Goal: Task Accomplishment & Management: Manage account settings

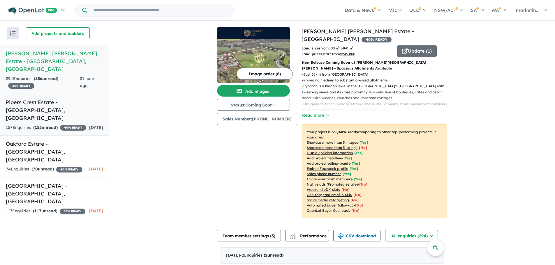
click at [71, 124] on div "157 Enquir ies ( 155 unread) 40 % READY" at bounding box center [46, 127] width 80 height 7
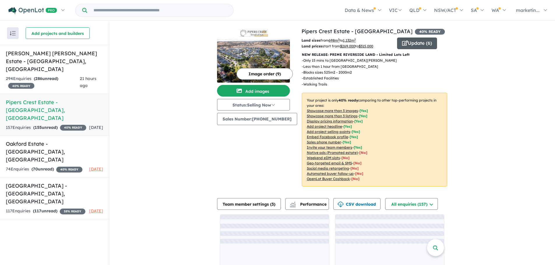
click at [414, 48] on button "Update ( 6 )" at bounding box center [417, 44] width 40 height 12
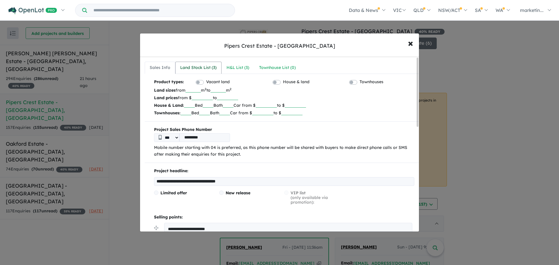
click at [207, 70] on div "Land Stock List ( 3 )" at bounding box center [198, 67] width 36 height 7
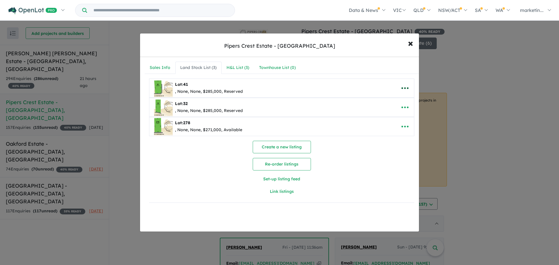
click at [406, 88] on icon "button" at bounding box center [404, 88] width 7 height 2
click at [396, 87] on button "button" at bounding box center [405, 88] width 18 height 13
click at [401, 89] on icon "button" at bounding box center [404, 88] width 7 height 2
click at [396, 115] on link "Remove" at bounding box center [392, 115] width 43 height 13
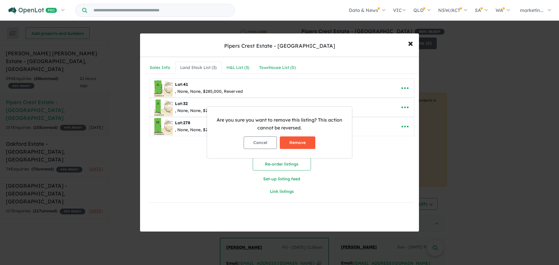
click at [305, 143] on button "Remove" at bounding box center [298, 143] width 36 height 13
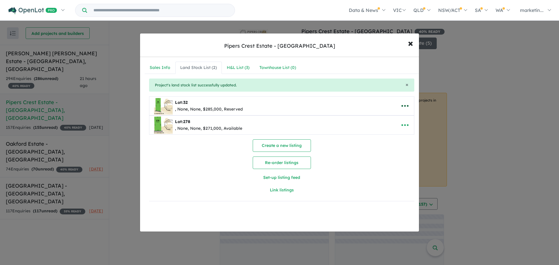
click at [404, 104] on icon "button" at bounding box center [405, 106] width 9 height 9
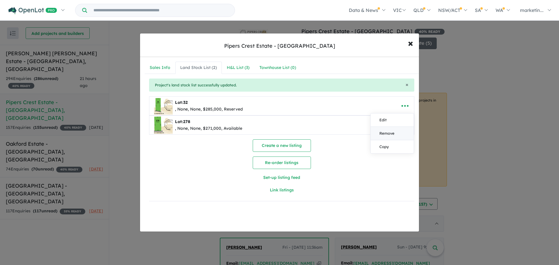
click at [381, 133] on link "Remove" at bounding box center [392, 133] width 43 height 13
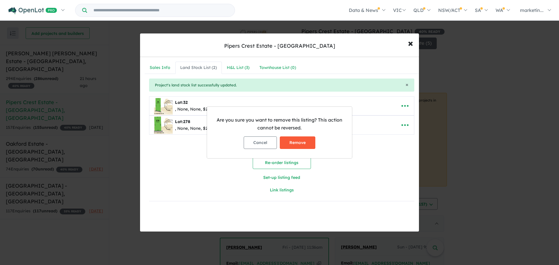
click at [306, 145] on button "Remove" at bounding box center [298, 143] width 36 height 13
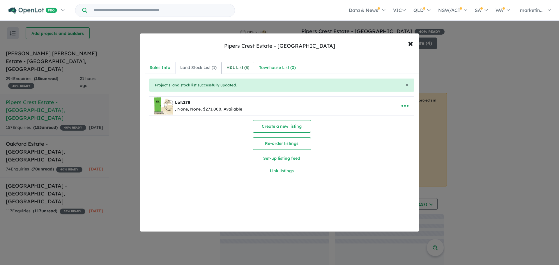
click at [243, 70] on div "H&L List ( 3 )" at bounding box center [238, 67] width 23 height 7
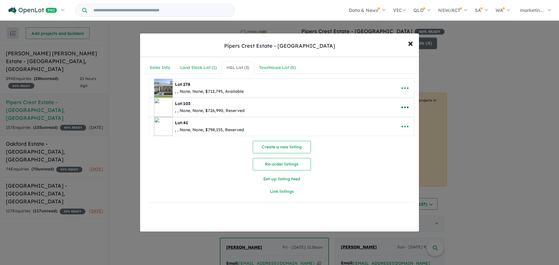
click at [404, 105] on icon "button" at bounding box center [405, 107] width 9 height 9
click at [385, 135] on link "Remove" at bounding box center [392, 134] width 43 height 13
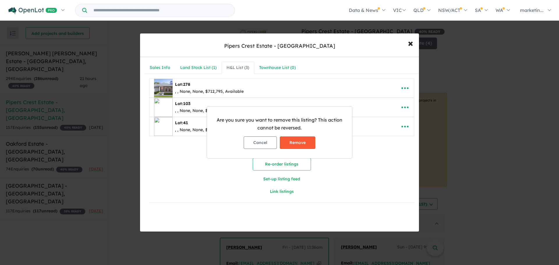
click at [304, 143] on button "Remove" at bounding box center [298, 143] width 36 height 13
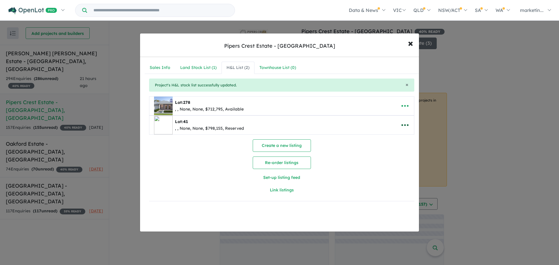
click at [402, 122] on icon "button" at bounding box center [405, 125] width 9 height 9
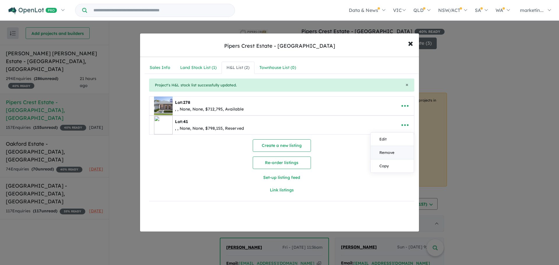
click at [388, 149] on link "Remove" at bounding box center [392, 152] width 43 height 13
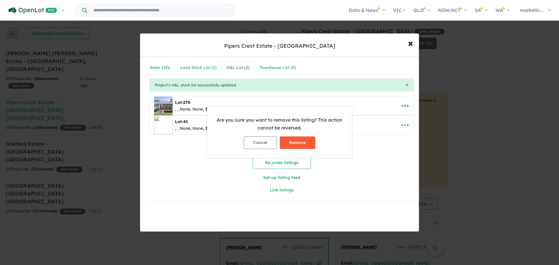
click at [312, 140] on button "Remove" at bounding box center [298, 143] width 36 height 13
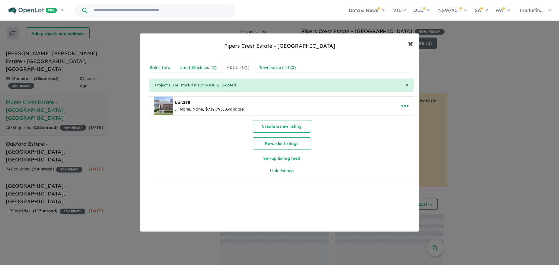
click at [413, 45] on span "×" at bounding box center [410, 43] width 5 height 13
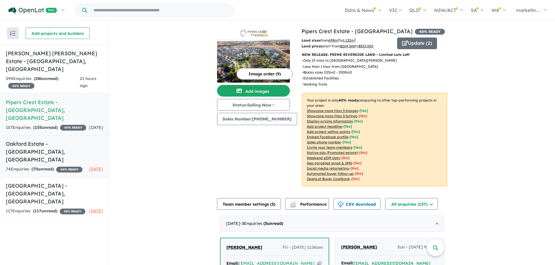
click at [71, 166] on div "74 Enquir ies ( 70 unread) 40 % READY" at bounding box center [44, 169] width 77 height 7
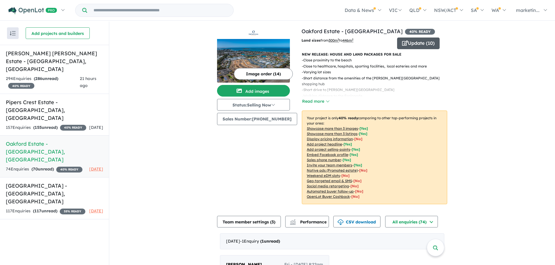
click at [405, 42] on button "Update ( 10 )" at bounding box center [418, 44] width 43 height 12
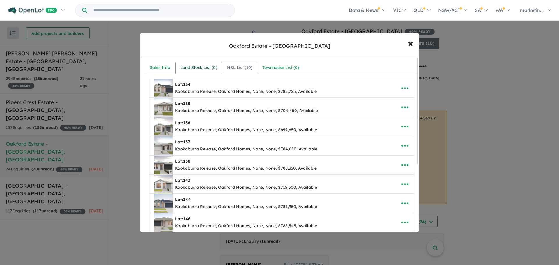
click at [202, 67] on div "Land Stock List ( 0 )" at bounding box center [198, 67] width 37 height 7
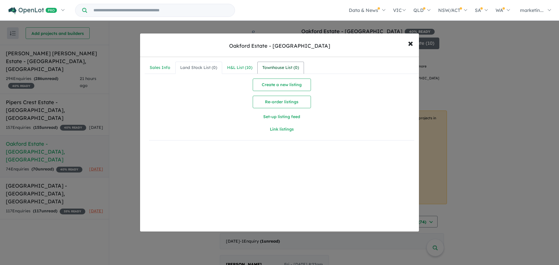
click at [259, 62] on link "Townhouse List ( 0 )" at bounding box center [280, 68] width 47 height 12
click at [242, 66] on div "H&L List ( 10 )" at bounding box center [239, 67] width 25 height 7
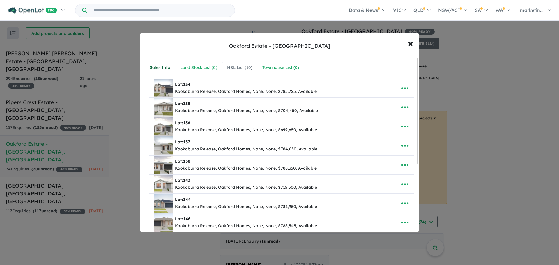
drag, startPoint x: 162, startPoint y: 68, endPoint x: 262, endPoint y: 66, distance: 100.2
click at [163, 68] on div "Sales Info" at bounding box center [160, 67] width 21 height 7
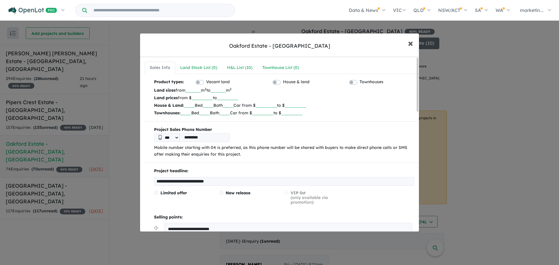
click at [413, 46] on span "×" at bounding box center [410, 43] width 5 height 13
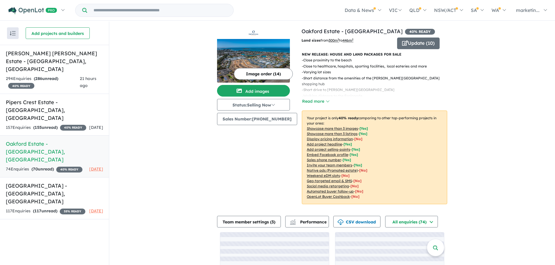
click at [142, 102] on div "View 4 projects in your account [GEOGRAPHIC_DATA] - [GEOGRAPHIC_DATA] 40 % READ…" at bounding box center [331, 163] width 445 height 282
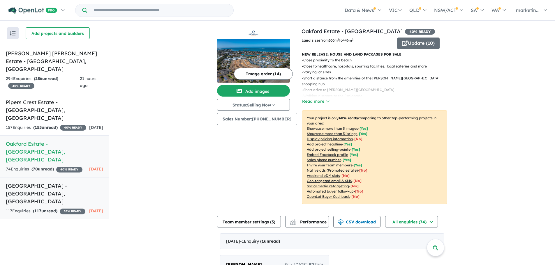
click at [50, 177] on link "[GEOGRAPHIC_DATA] - [GEOGRAPHIC_DATA] , SA 117 Enquir ies ( 117 unread) 35 % RE…" at bounding box center [54, 198] width 109 height 42
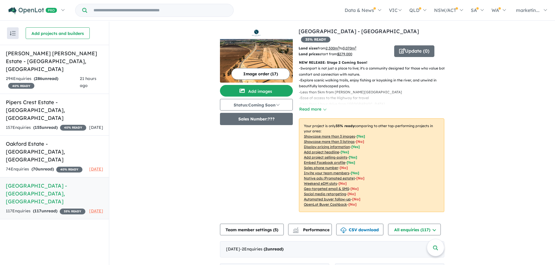
click at [258, 119] on button "Sales Number: ???" at bounding box center [256, 119] width 73 height 12
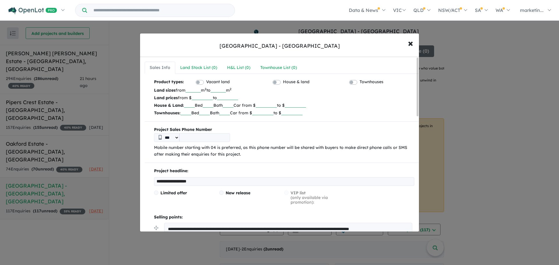
click at [215, 142] on input "tel" at bounding box center [204, 137] width 51 height 9
click at [207, 135] on input "tel" at bounding box center [204, 137] width 51 height 9
click at [202, 139] on input "tel" at bounding box center [204, 137] width 51 height 9
click at [220, 139] on input "tel" at bounding box center [204, 137] width 51 height 9
type input "*"
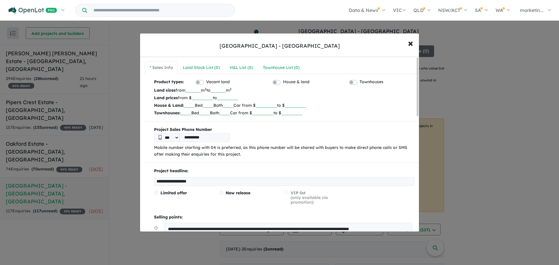
type input "**********"
click at [267, 146] on p "Mobile number starting with 04 is preferred, as this phone number will be share…" at bounding box center [284, 151] width 260 height 14
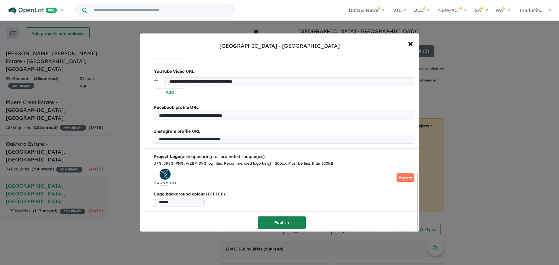
click at [283, 218] on button "Publish" at bounding box center [282, 223] width 48 height 13
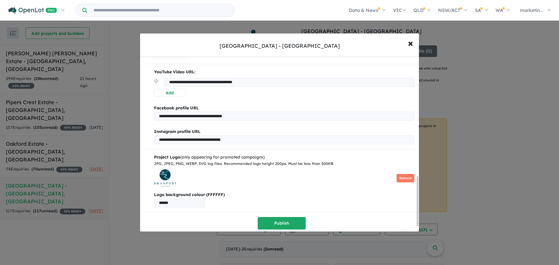
scroll to position [438, 0]
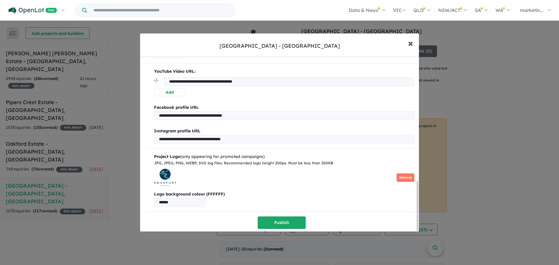
click at [413, 46] on button "× Close" at bounding box center [410, 43] width 17 height 16
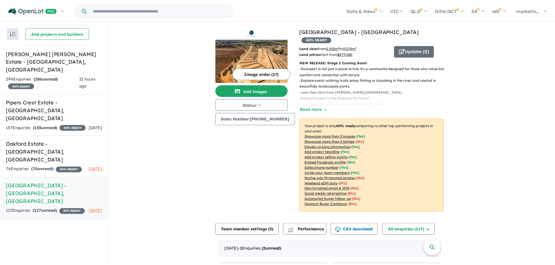
scroll to position [0, 0]
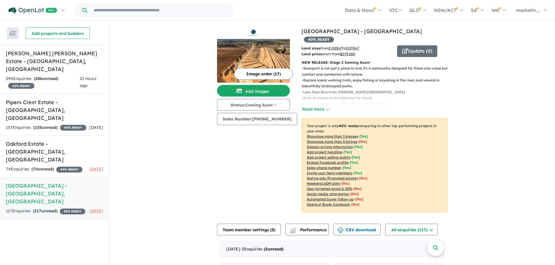
click at [225, 176] on div "Image order ( 17 ) Add images Status: Coming Soon In Planning Coming Soon Selli…" at bounding box center [259, 123] width 84 height 192
